Goal: Task Accomplishment & Management: Manage account settings

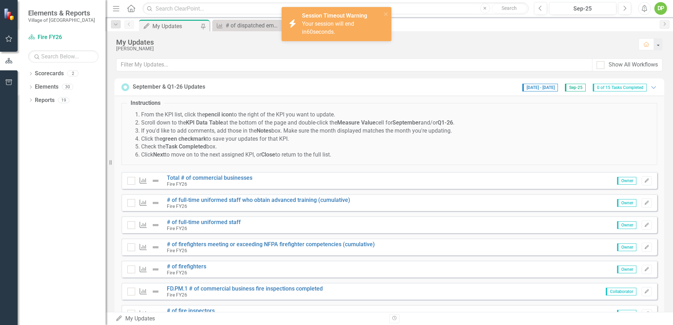
scroll to position [176, 0]
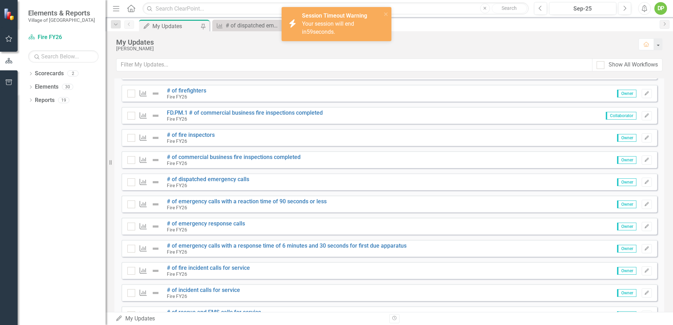
click at [326, 19] on div "Session Timeout Warning Your session will end in 59 seconds." at bounding box center [342, 24] width 80 height 24
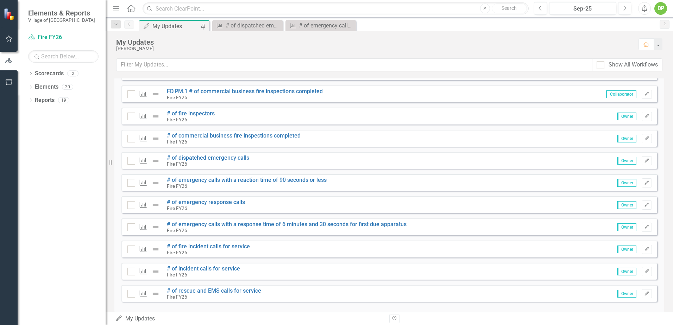
scroll to position [208, 0]
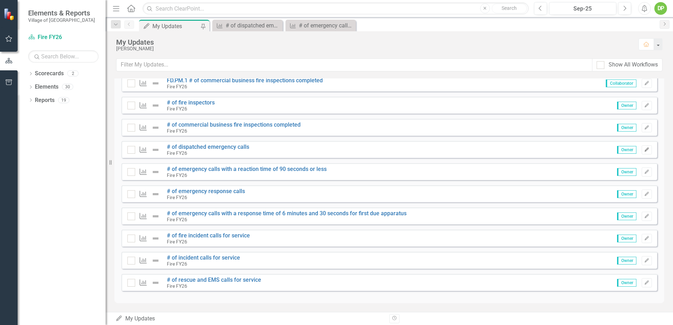
click at [644, 148] on icon "Edit" at bounding box center [646, 150] width 5 height 4
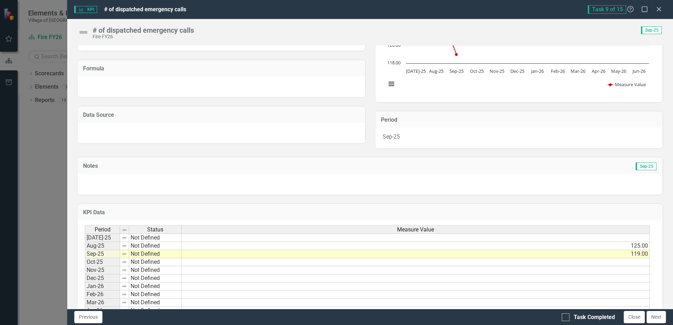
scroll to position [106, 0]
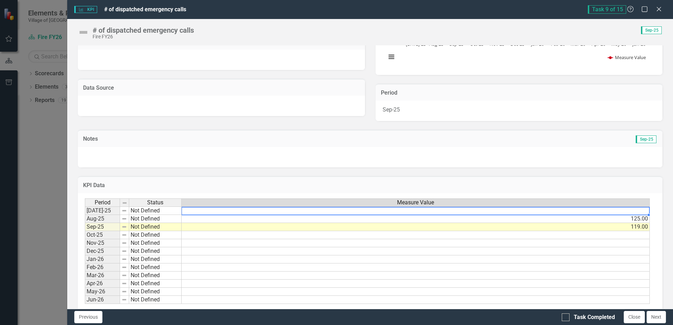
click at [638, 211] on td at bounding box center [416, 211] width 468 height 8
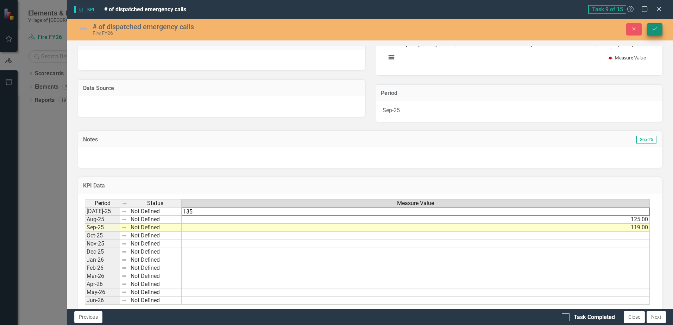
type textarea "135"
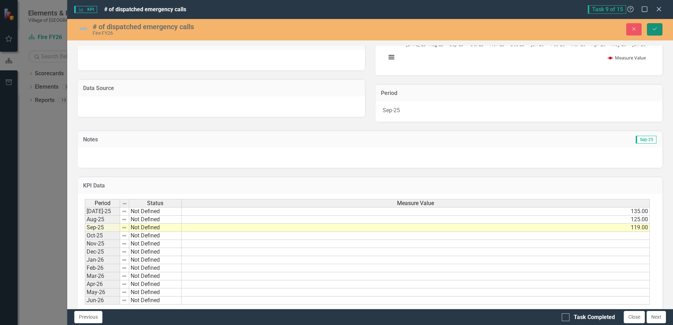
click at [652, 30] on icon "Save" at bounding box center [655, 28] width 6 height 5
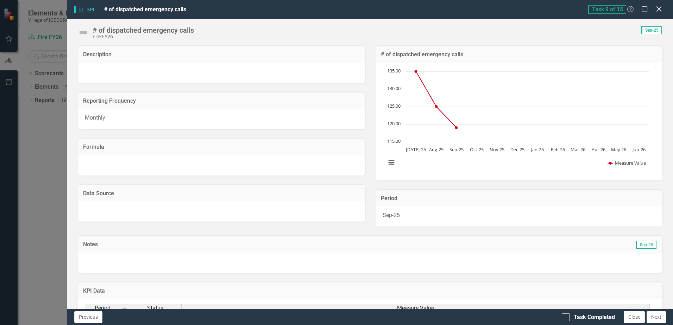
click at [660, 7] on icon "Close" at bounding box center [658, 9] width 9 height 7
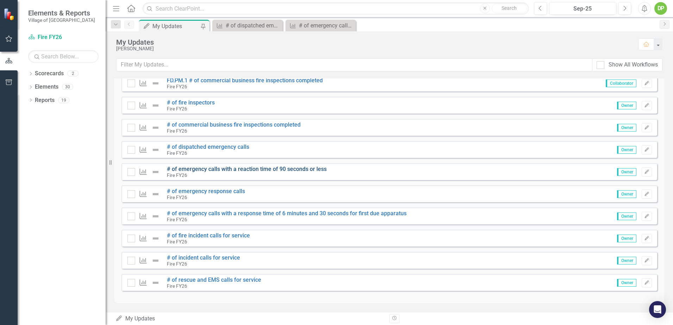
click at [195, 168] on link "# of emergency calls with a reaction time of 90 seconds or less" at bounding box center [247, 169] width 160 height 7
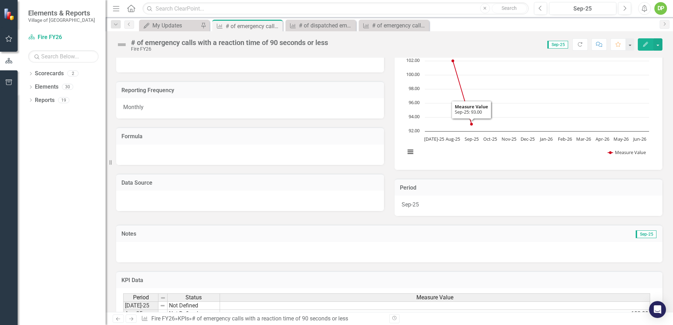
scroll to position [127, 0]
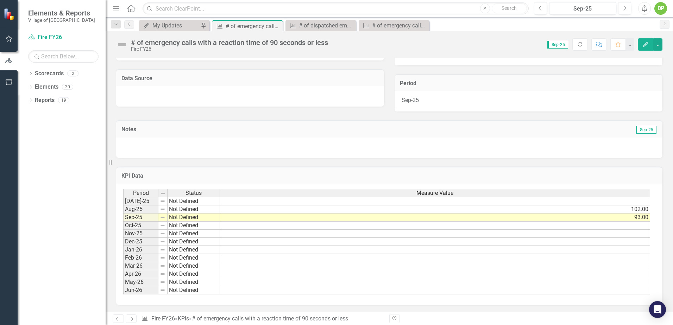
click at [633, 200] on td at bounding box center [435, 201] width 430 height 8
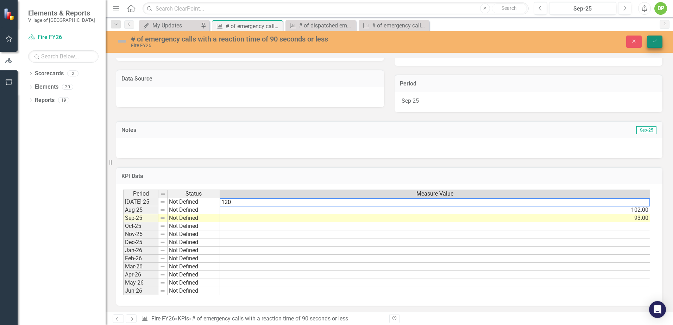
type textarea "120"
click at [656, 41] on icon "Save" at bounding box center [655, 41] width 6 height 5
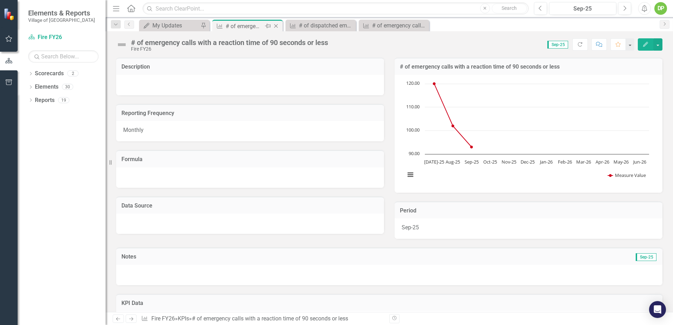
click at [277, 25] on icon at bounding box center [276, 26] width 4 height 4
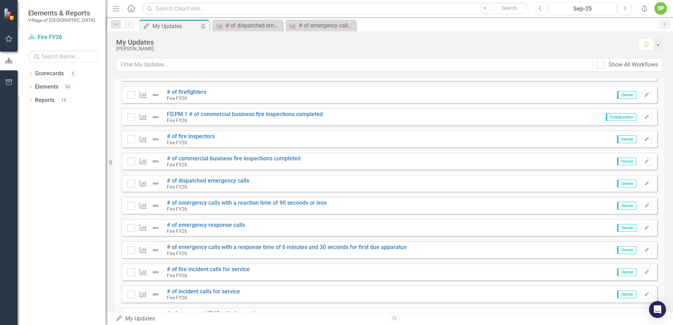
scroll to position [176, 0]
click at [645, 227] on icon "button" at bounding box center [647, 226] width 4 height 4
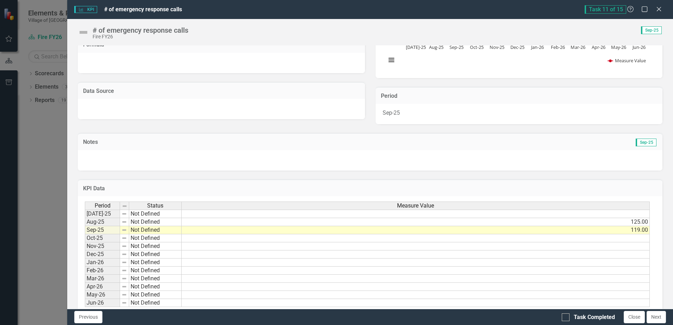
scroll to position [106, 0]
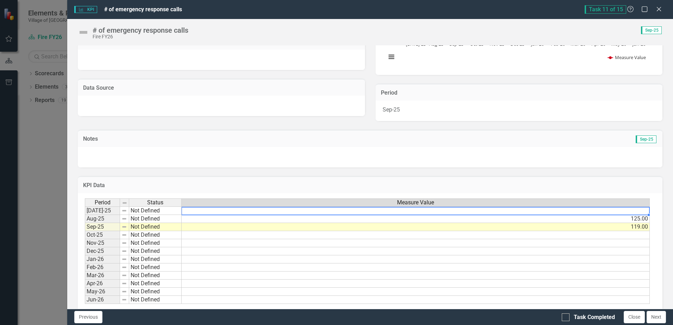
click at [637, 213] on td at bounding box center [416, 211] width 468 height 8
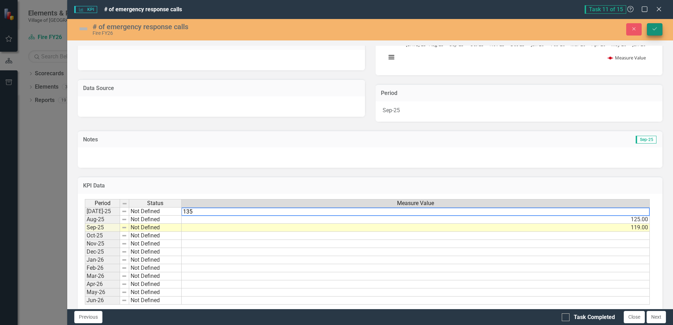
type textarea "135"
click at [650, 25] on button "Save" at bounding box center [654, 29] width 15 height 12
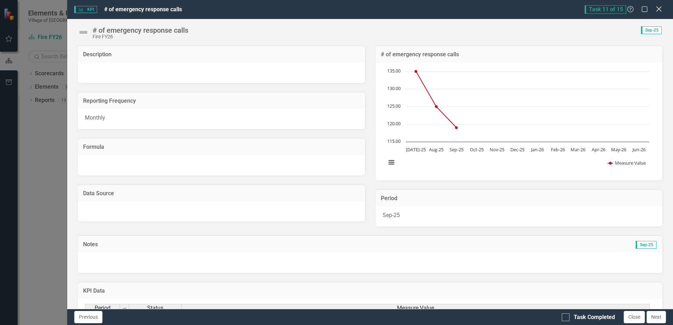
click at [660, 7] on icon "Close" at bounding box center [658, 9] width 9 height 7
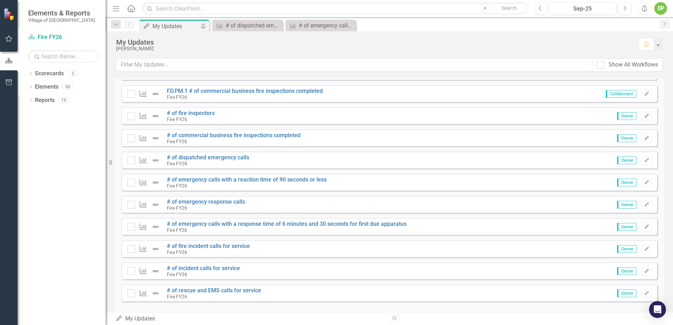
scroll to position [208, 0]
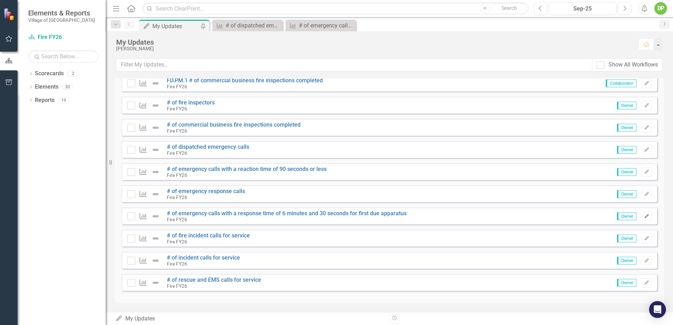
click at [645, 214] on button "Edit" at bounding box center [647, 216] width 10 height 9
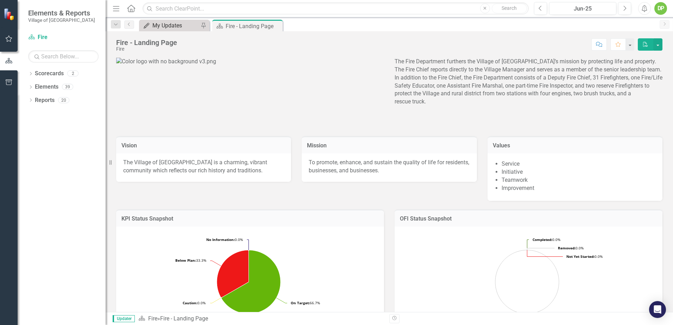
click at [171, 25] on div "My Updates" at bounding box center [175, 25] width 46 height 9
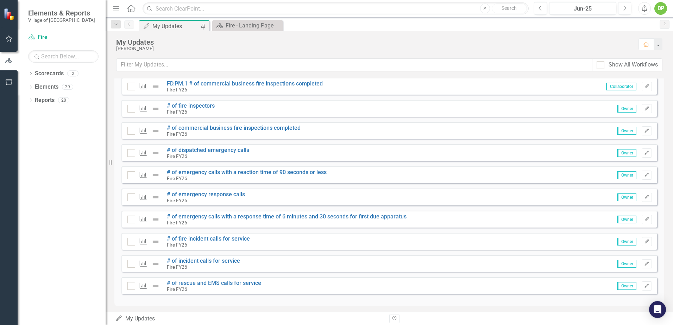
scroll to position [208, 0]
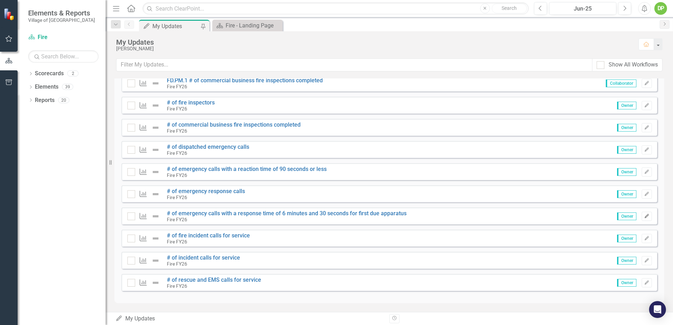
click at [644, 214] on icon "Edit" at bounding box center [646, 216] width 5 height 4
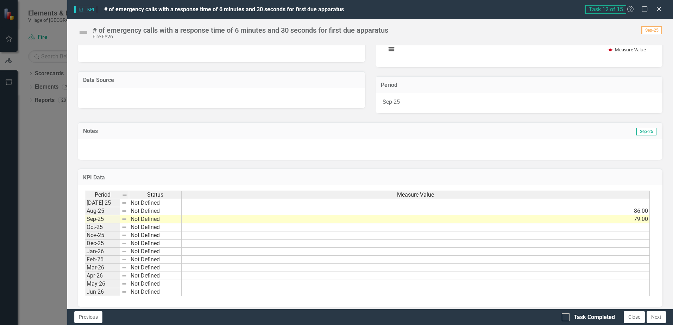
scroll to position [118, 0]
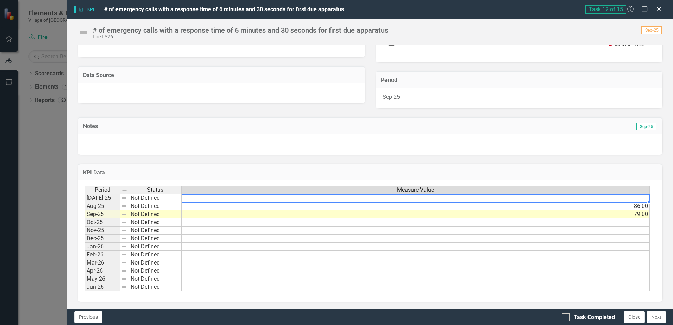
click at [640, 197] on td at bounding box center [416, 198] width 468 height 8
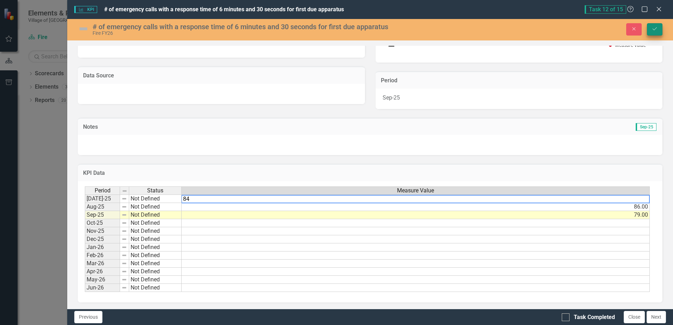
type textarea "84"
drag, startPoint x: 656, startPoint y: 26, endPoint x: 650, endPoint y: 25, distance: 6.7
click at [655, 25] on button "Save" at bounding box center [654, 29] width 15 height 12
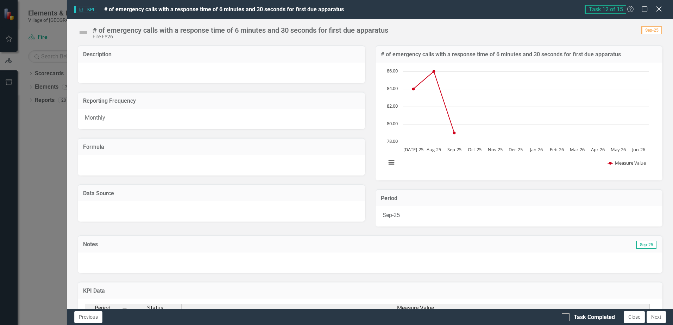
drag, startPoint x: 660, startPoint y: 7, endPoint x: 654, endPoint y: 7, distance: 6.0
click at [658, 7] on icon "Close" at bounding box center [658, 9] width 9 height 7
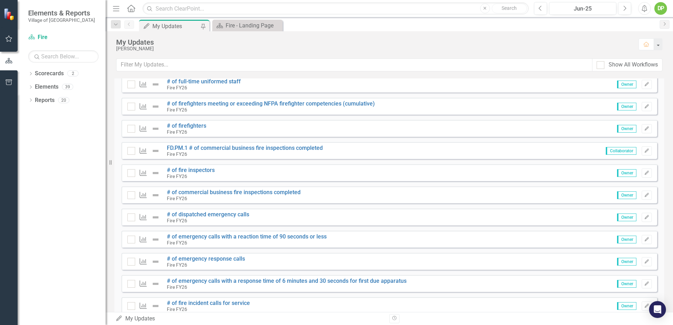
scroll to position [32, 0]
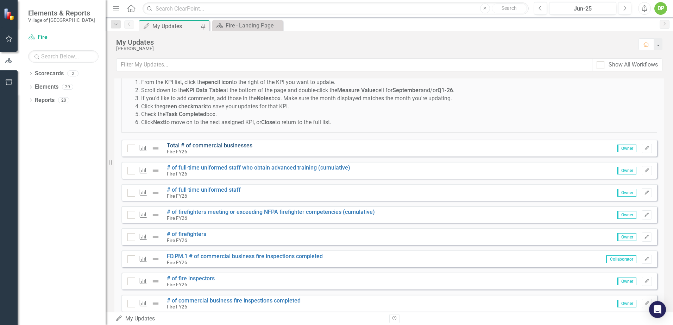
click at [224, 143] on link "Total # of commercial businesses" at bounding box center [210, 145] width 86 height 7
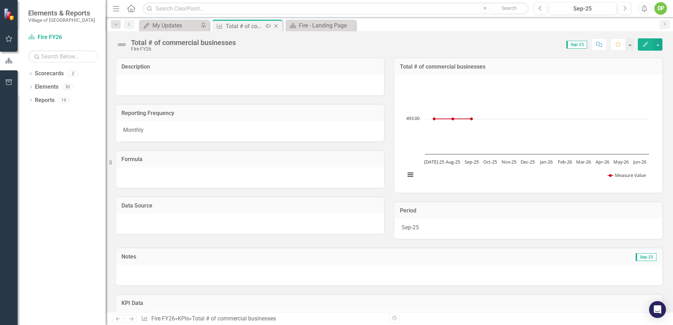
click at [275, 25] on icon "Close" at bounding box center [275, 26] width 7 height 6
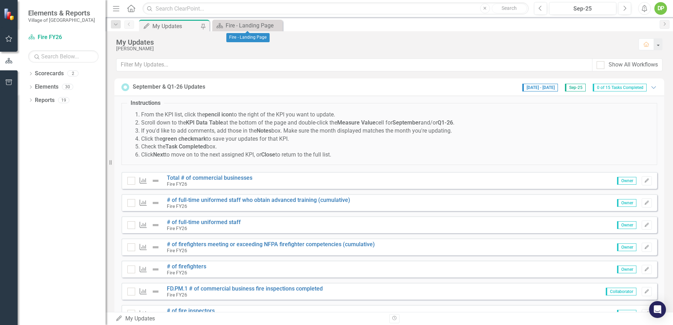
click at [0, 0] on icon "Close" at bounding box center [0, 0] width 0 height 0
click at [237, 199] on link "# of full-time uniformed staff who obtain advanced training (cumulative)" at bounding box center [258, 200] width 183 height 7
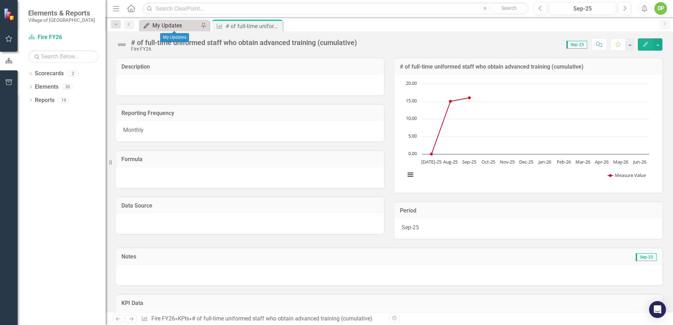
click at [176, 24] on div "My Updates" at bounding box center [175, 25] width 46 height 9
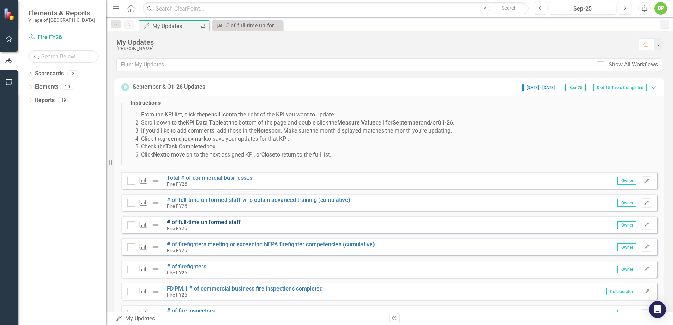
click at [190, 221] on link "# of full-time uniformed staff" at bounding box center [204, 222] width 74 height 7
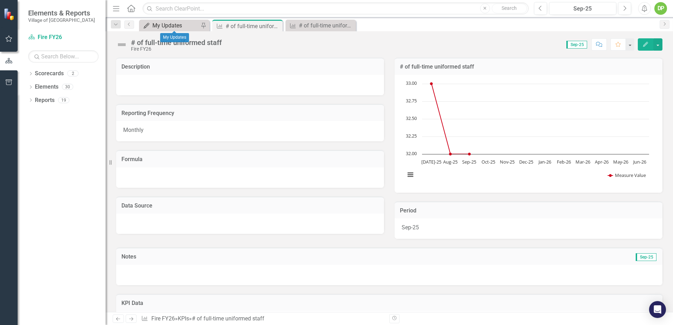
click at [179, 27] on div "My Updates" at bounding box center [175, 25] width 46 height 9
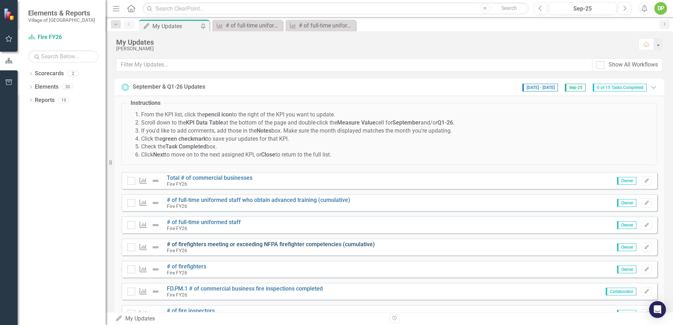
click at [199, 244] on link "# of firefighters meeting or exceeding NFPA firefighter competencies (cumulativ…" at bounding box center [271, 244] width 208 height 7
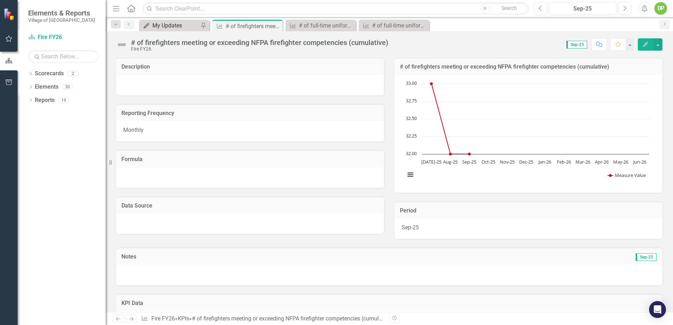
click at [171, 26] on div "My Updates" at bounding box center [175, 25] width 46 height 9
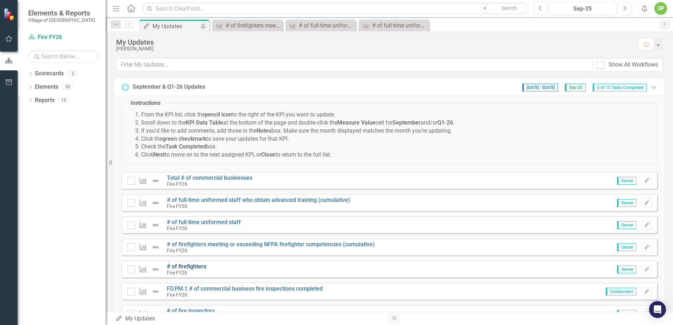
click at [193, 266] on link "# of firefighters" at bounding box center [186, 266] width 39 height 7
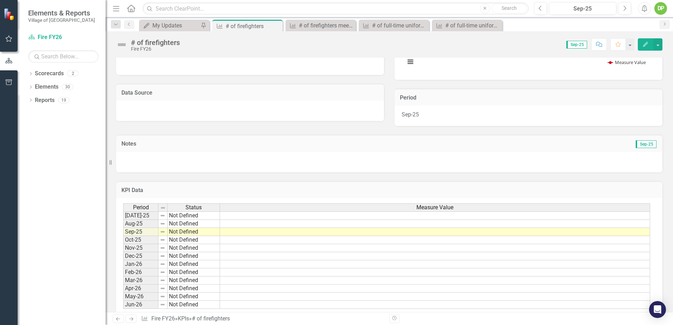
scroll to position [127, 0]
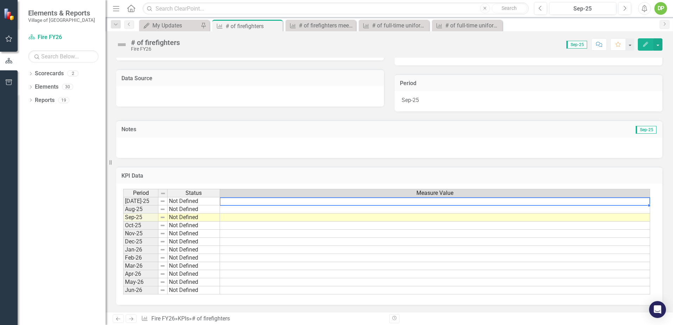
click at [635, 202] on td at bounding box center [435, 201] width 430 height 8
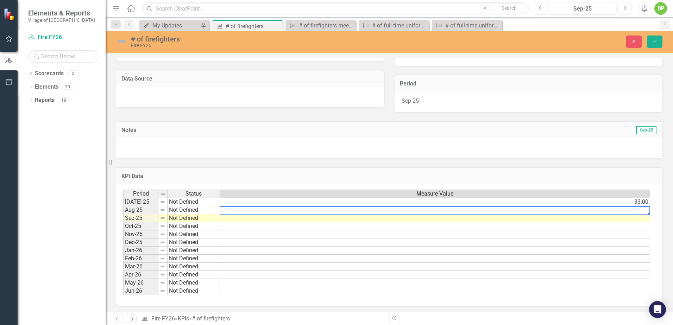
click at [644, 210] on td at bounding box center [435, 210] width 430 height 8
type textarea "33"
click at [639, 221] on td at bounding box center [435, 218] width 430 height 8
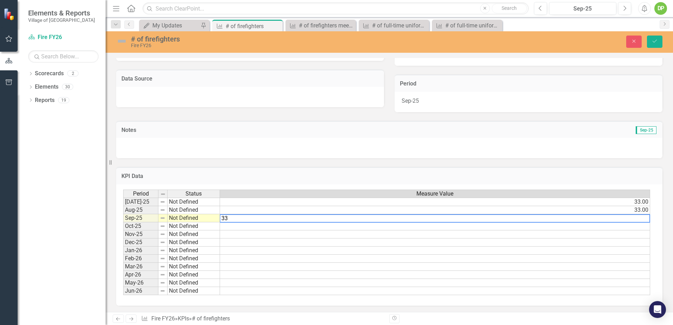
type textarea "33"
click at [566, 276] on td at bounding box center [435, 275] width 430 height 8
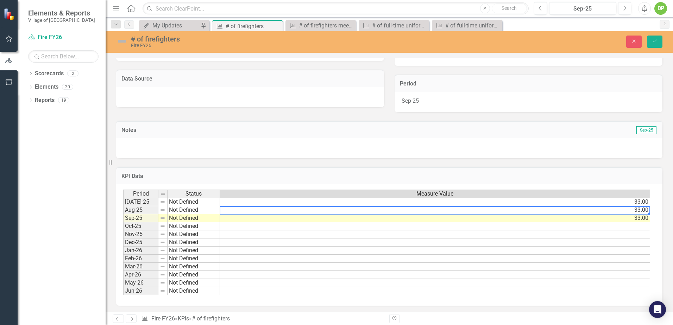
click at [641, 213] on td "33.00" at bounding box center [435, 210] width 430 height 8
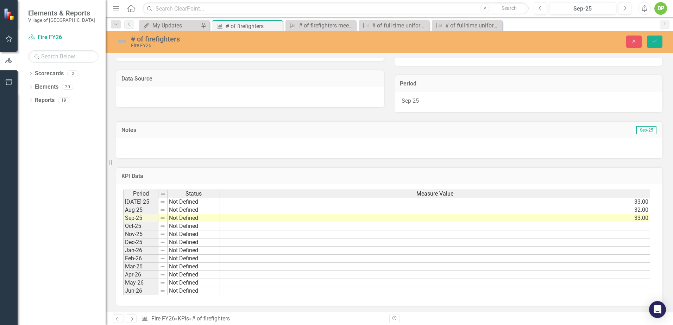
click at [641, 216] on td "33.00" at bounding box center [435, 218] width 430 height 8
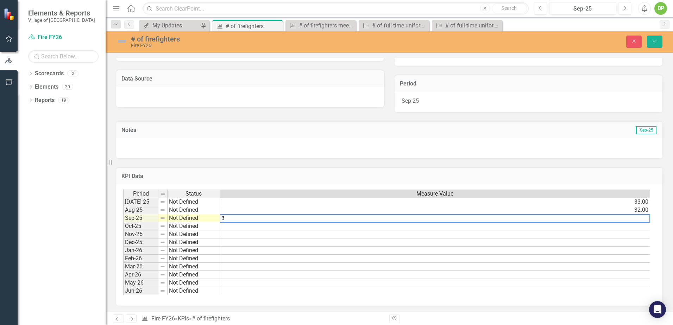
type textarea "32"
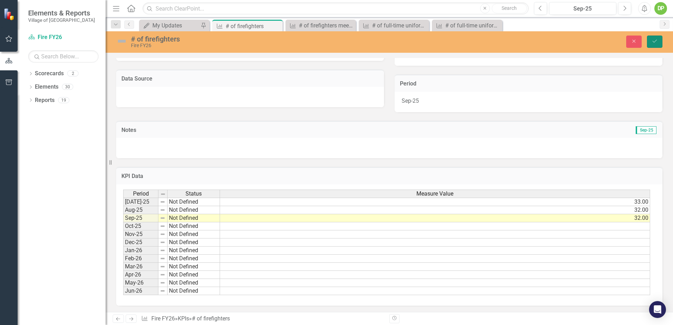
click at [652, 44] on button "Save" at bounding box center [654, 42] width 15 height 12
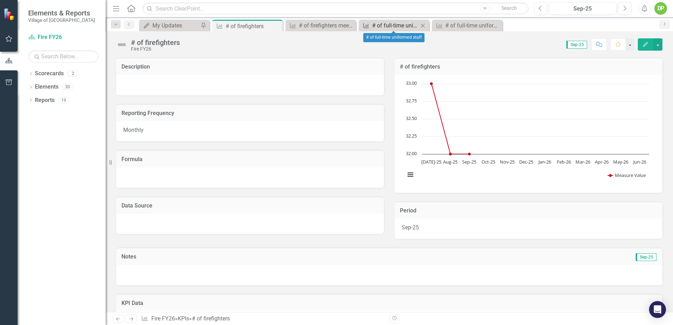
click at [390, 25] on div "# of full-time uniformed staff" at bounding box center [395, 25] width 46 height 9
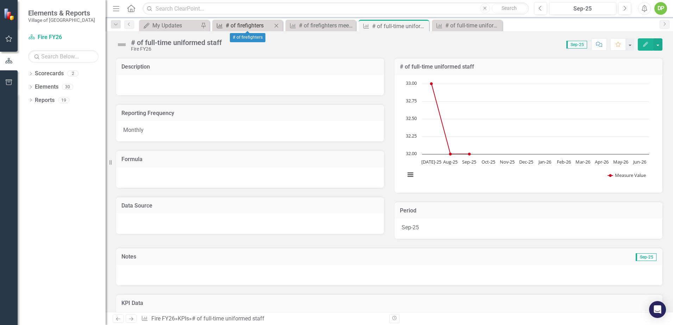
click at [249, 25] on div "# of firefighters" at bounding box center [249, 25] width 46 height 9
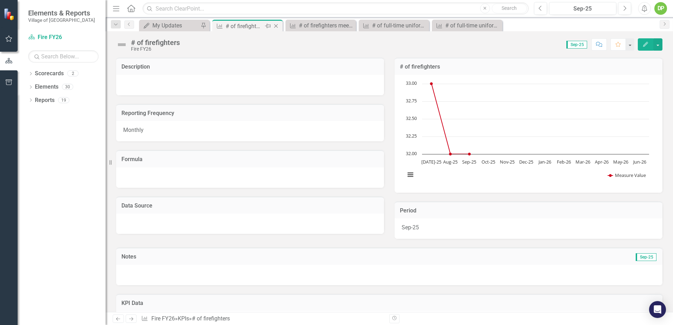
click at [277, 24] on icon "Close" at bounding box center [275, 26] width 7 height 6
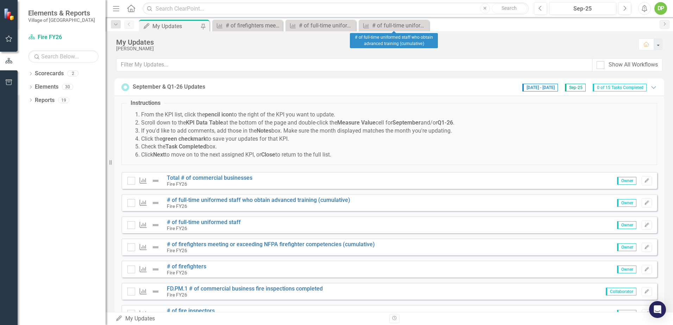
drag, startPoint x: 424, startPoint y: 22, endPoint x: 416, endPoint y: 22, distance: 8.1
click at [0, 0] on div "Close" at bounding box center [0, 0] width 0 height 0
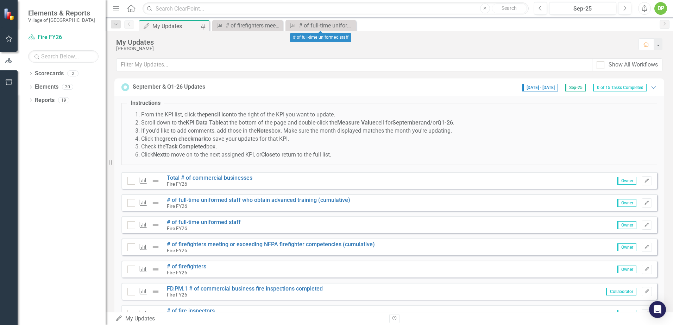
drag, startPoint x: 352, startPoint y: 26, endPoint x: 308, endPoint y: 25, distance: 44.4
click at [0, 0] on icon "Close" at bounding box center [0, 0] width 0 height 0
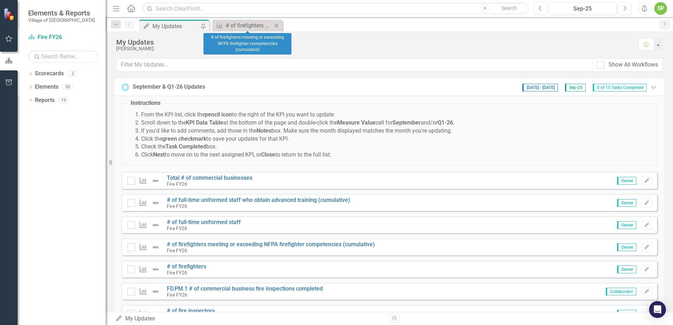
click at [277, 25] on icon at bounding box center [277, 26] width 4 height 4
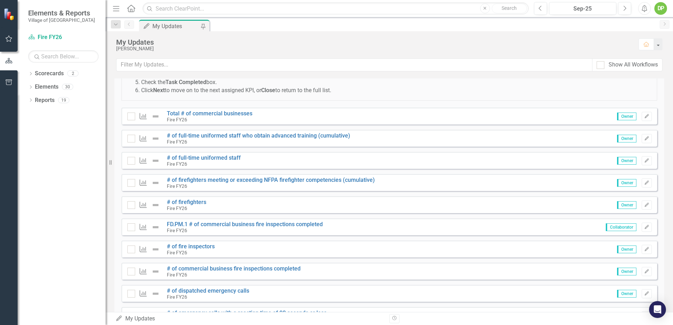
scroll to position [70, 0]
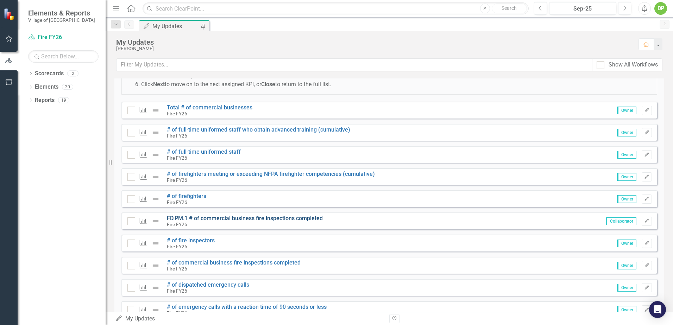
click at [289, 217] on link "FD.PM.1 # of commercial business fire inspections completed" at bounding box center [245, 218] width 156 height 7
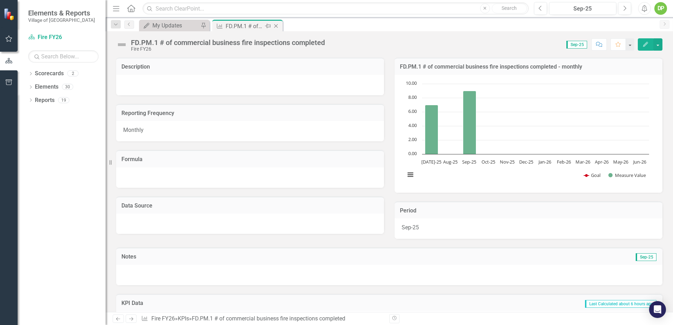
click at [275, 25] on icon "Close" at bounding box center [275, 26] width 7 height 6
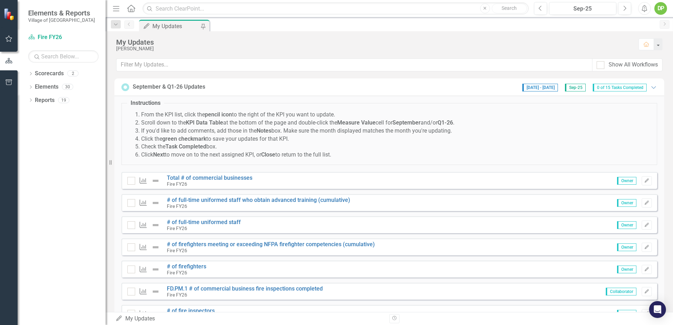
scroll to position [70, 0]
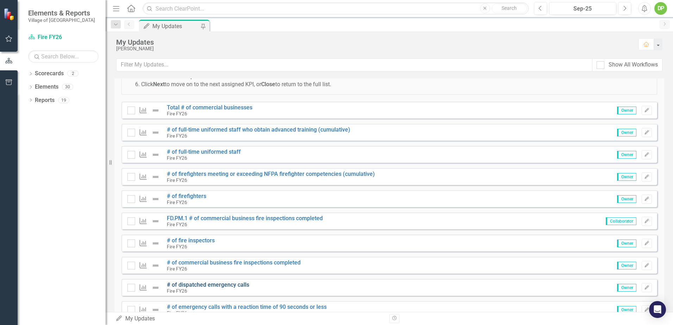
click at [215, 286] on link "# of dispatched emergency calls" at bounding box center [208, 285] width 82 height 7
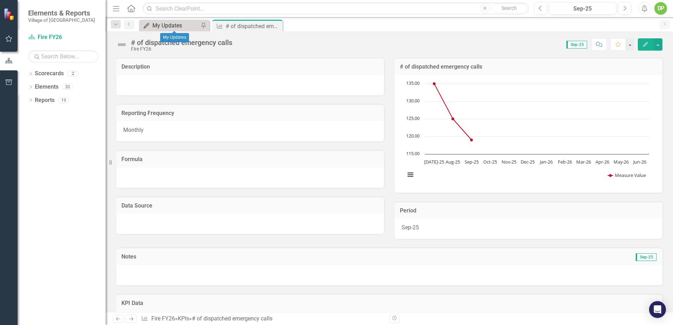
click at [182, 24] on div "My Updates" at bounding box center [175, 25] width 46 height 9
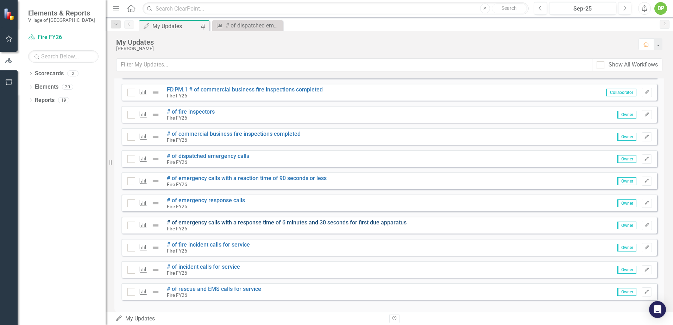
scroll to position [208, 0]
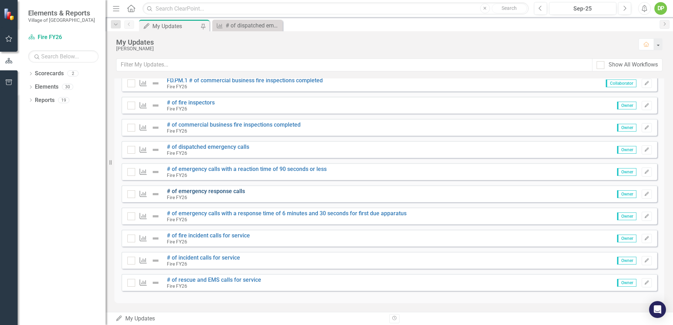
click at [204, 193] on link "# of emergency response calls" at bounding box center [206, 191] width 78 height 7
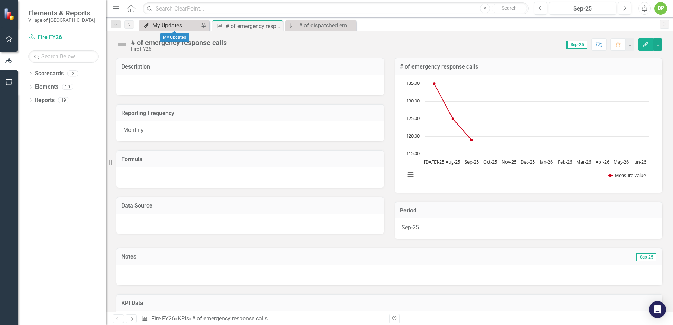
click at [164, 28] on div "My Updates" at bounding box center [175, 25] width 46 height 9
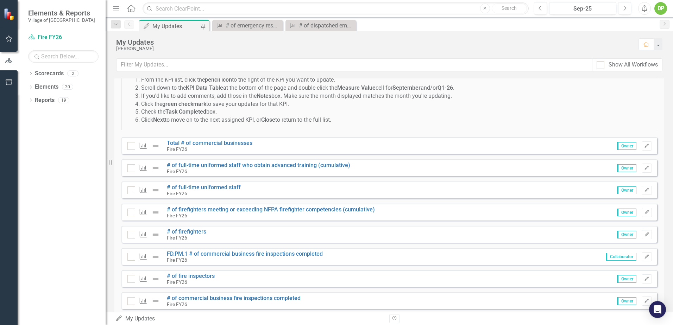
scroll to position [208, 0]
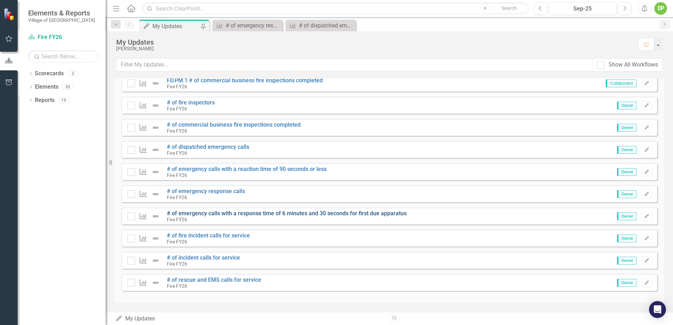
click at [207, 215] on link "# of emergency calls with a response time of 6 minutes and 30 seconds for first…" at bounding box center [287, 213] width 240 height 7
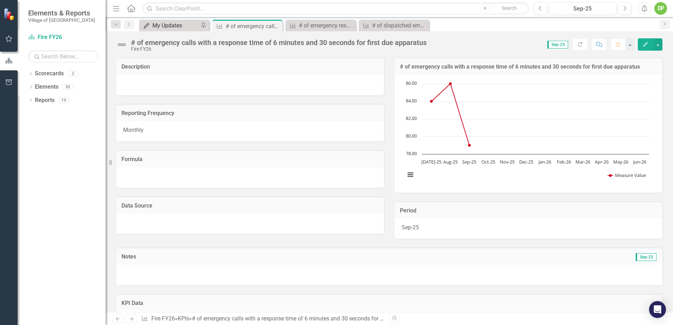
click at [186, 27] on div "My Updates" at bounding box center [175, 25] width 46 height 9
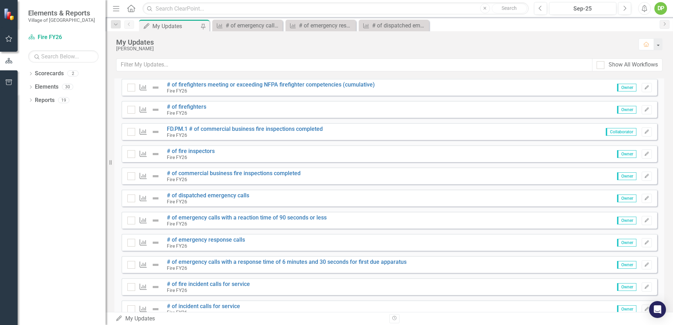
scroll to position [176, 0]
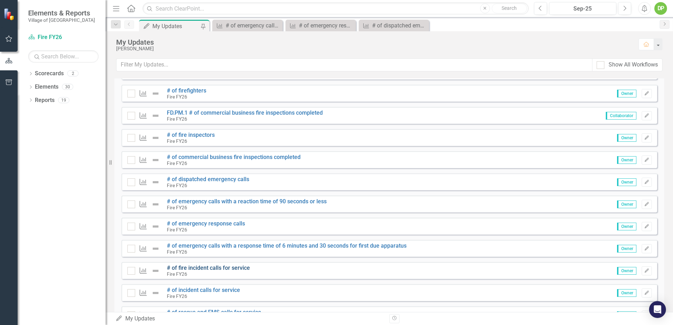
click at [206, 267] on link "# of fire incident calls for service" at bounding box center [208, 268] width 83 height 7
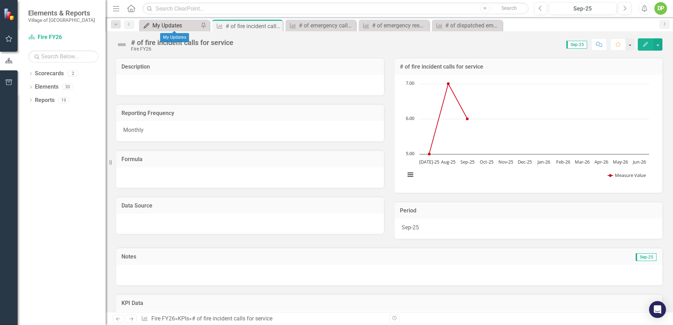
click at [162, 23] on div "My Updates" at bounding box center [175, 25] width 46 height 9
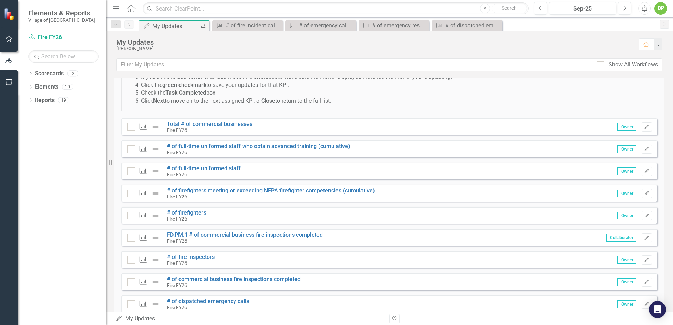
scroll to position [208, 0]
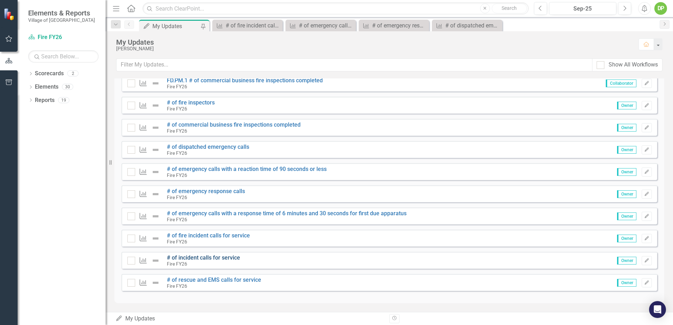
click at [210, 258] on link "# of incident calls for service" at bounding box center [203, 258] width 73 height 7
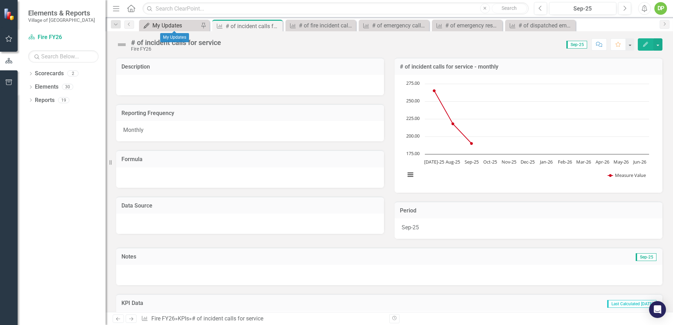
click at [174, 24] on div "My Updates" at bounding box center [175, 25] width 46 height 9
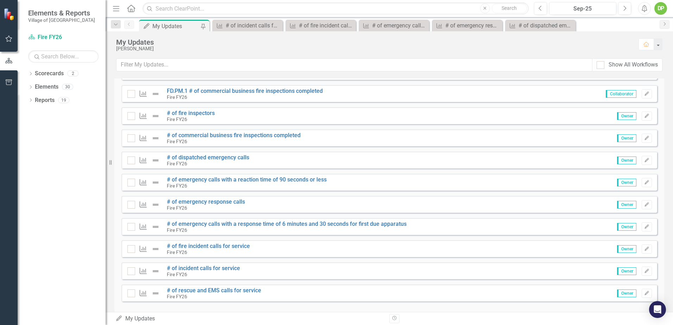
scroll to position [208, 0]
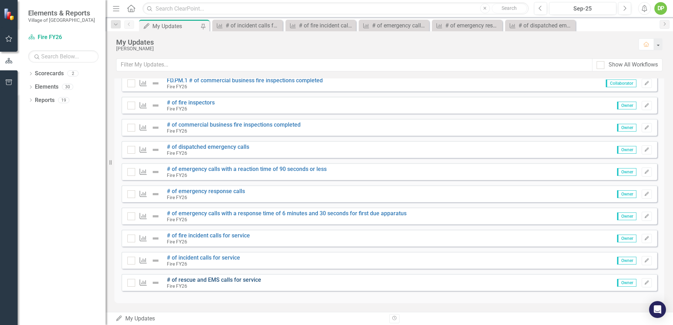
click at [211, 280] on link "# of rescue and EMS calls for service" at bounding box center [214, 280] width 94 height 7
